Goal: Find specific page/section: Find specific page/section

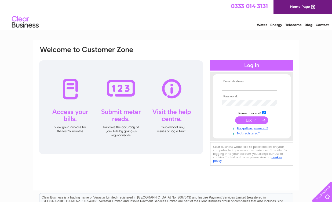
type input "[EMAIL_ADDRESS][DOMAIN_NAME]"
click at [243, 120] on input "submit" at bounding box center [251, 121] width 33 height 8
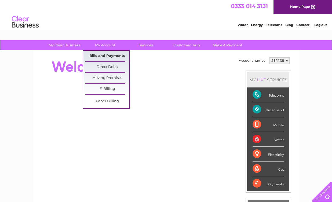
click at [111, 54] on link "Bills and Payments" at bounding box center [107, 56] width 44 height 11
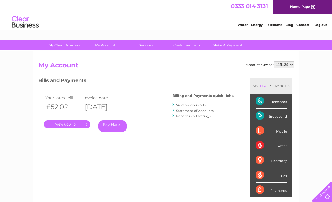
click at [75, 126] on link "." at bounding box center [67, 124] width 47 height 8
